Goal: Find specific page/section: Find specific page/section

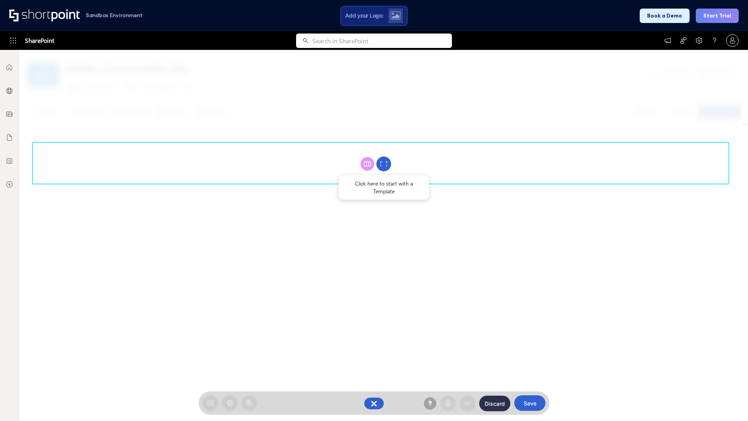
click at [384, 164] on circle at bounding box center [383, 164] width 15 height 15
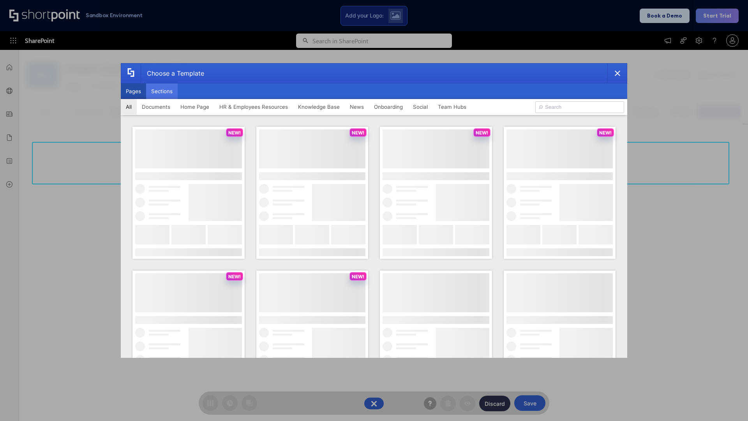
click at [162, 91] on button "Sections" at bounding box center [162, 91] width 32 height 16
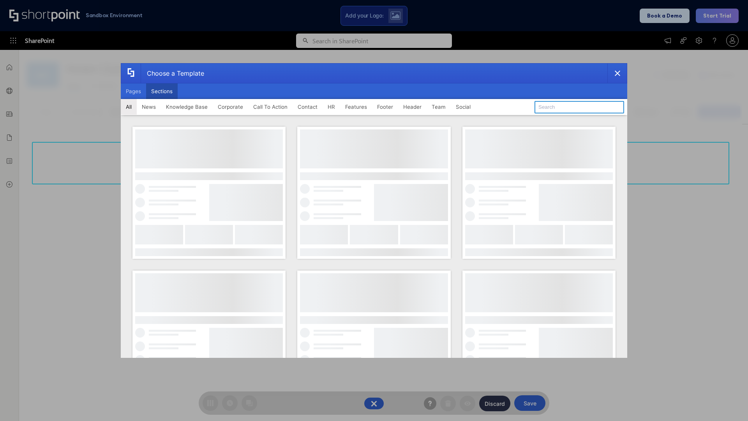
type input "Teams Advanced"
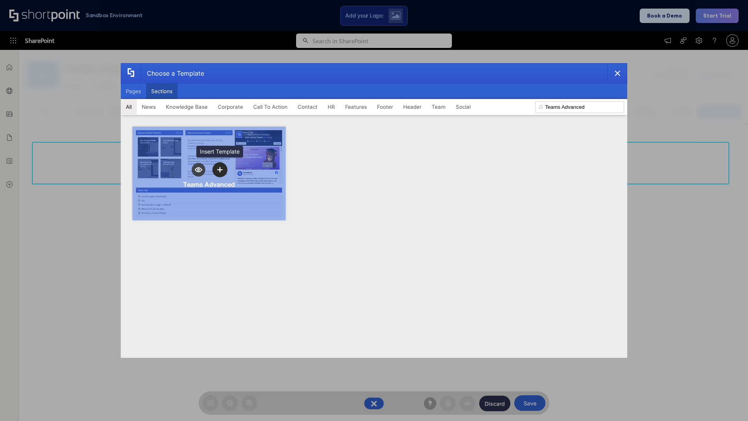
click at [220, 169] on icon "template selector" at bounding box center [219, 169] width 5 height 5
